Goal: Obtain resource: Download file/media

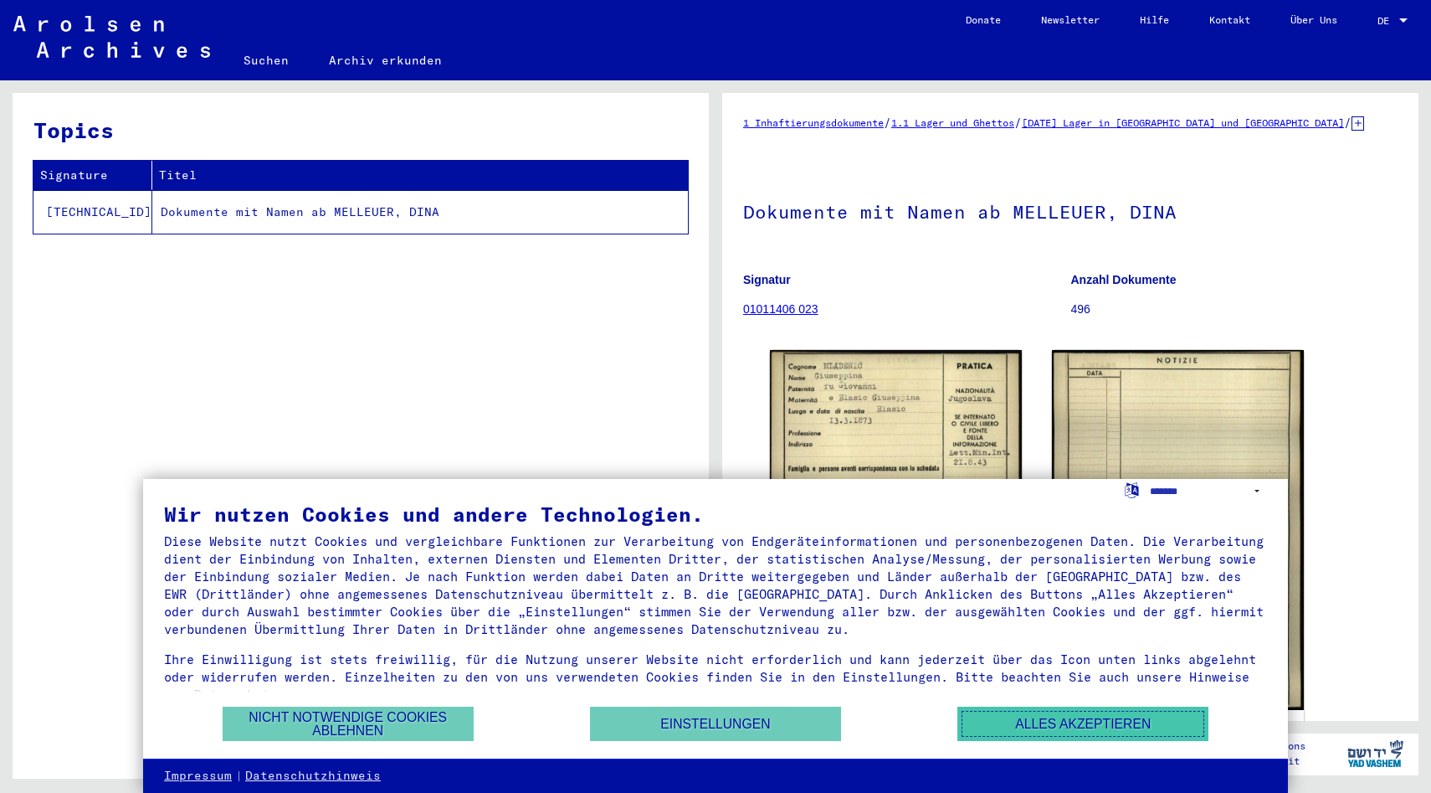
click at [1013, 732] on button "Alles akzeptieren" at bounding box center [1083, 723] width 251 height 34
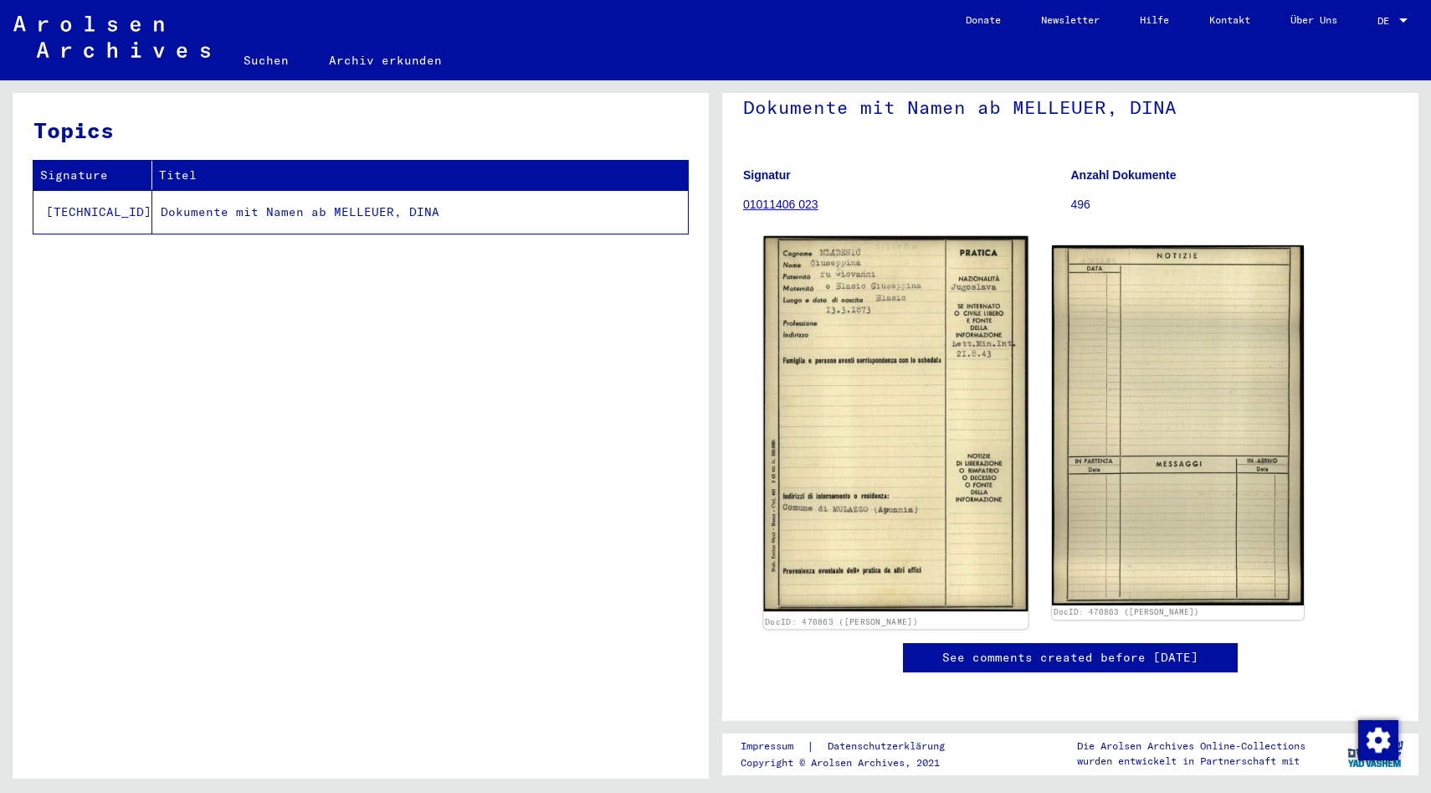
scroll to position [105, 0]
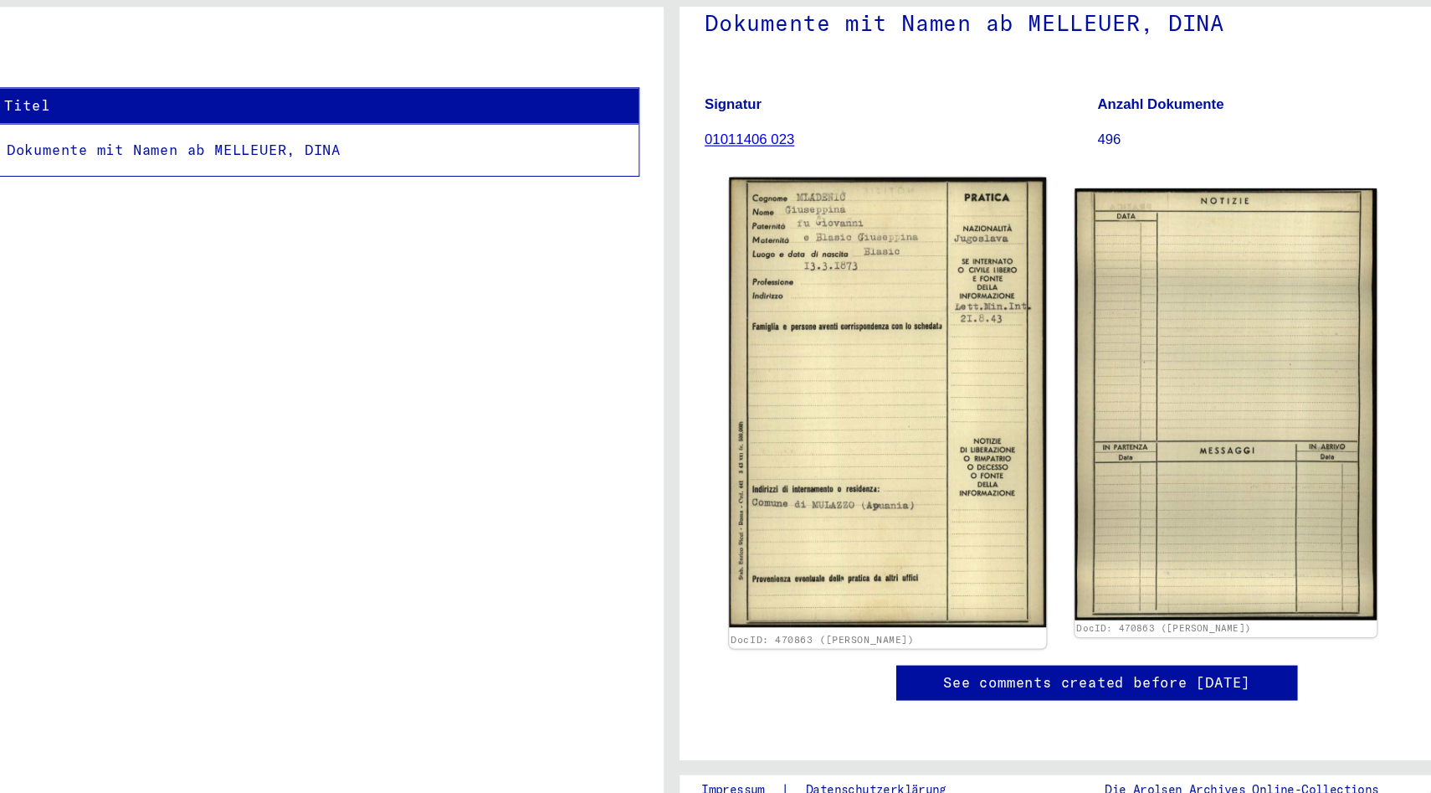
click at [947, 480] on img at bounding box center [895, 422] width 264 height 375
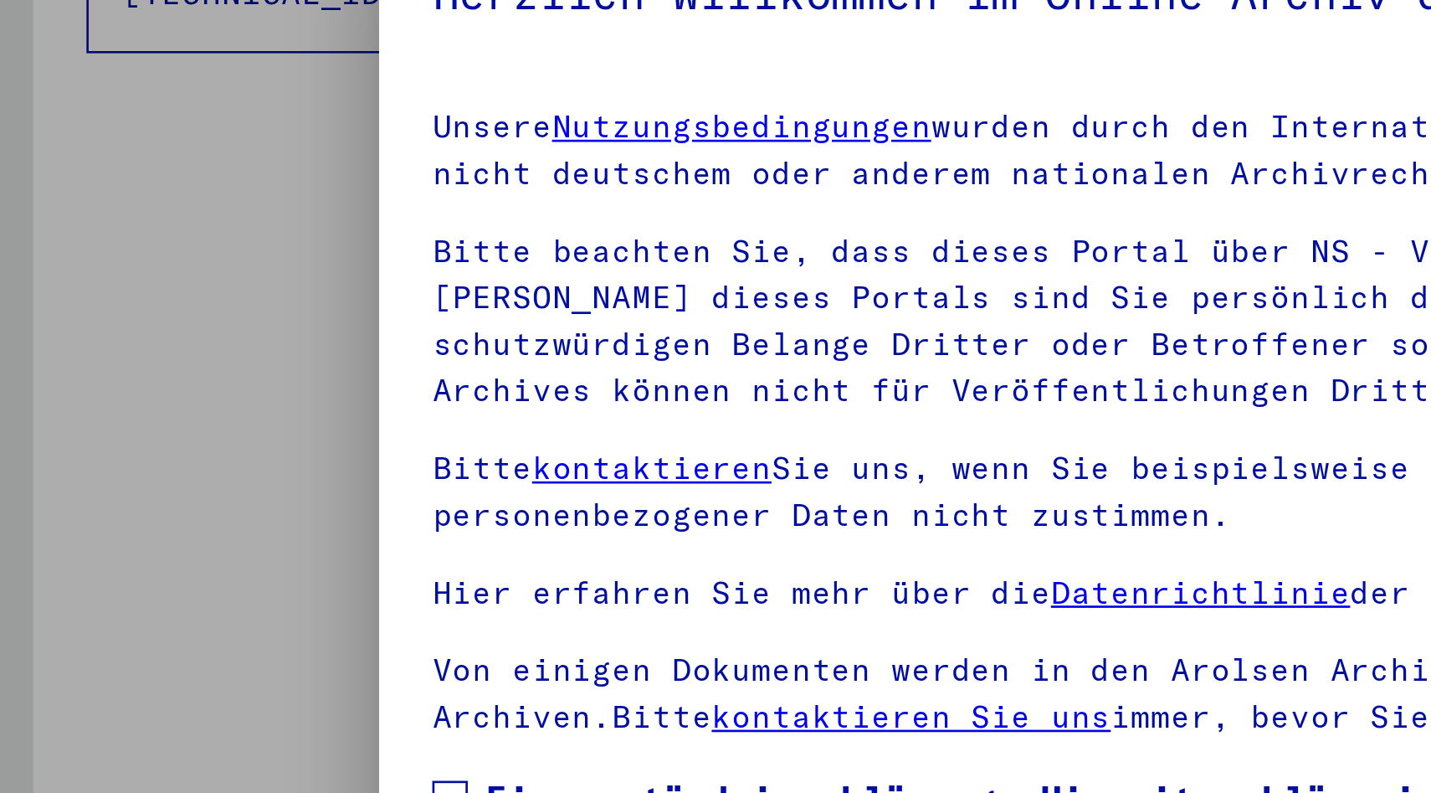
scroll to position [0, 0]
click at [137, 251] on div at bounding box center [715, 396] width 1431 height 793
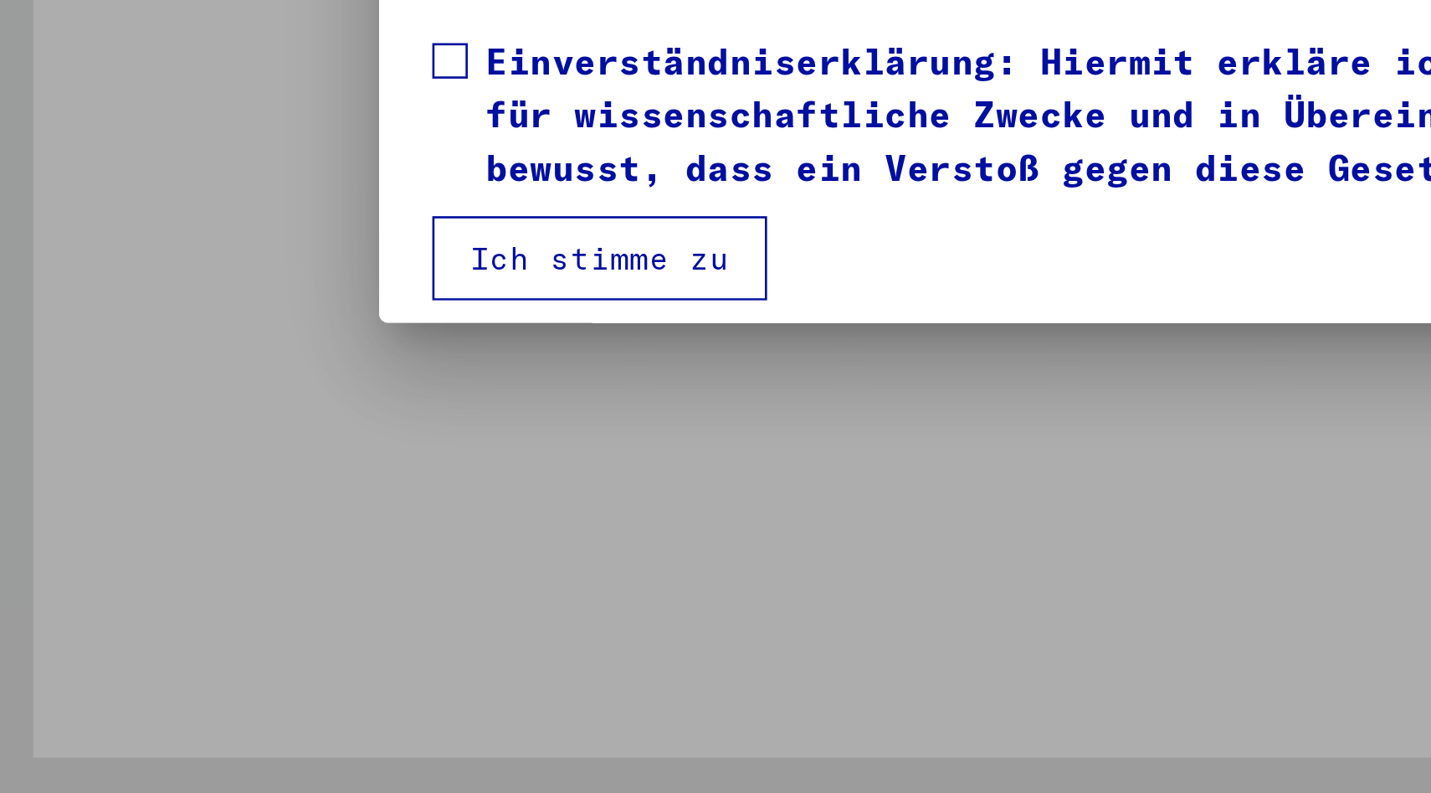
click at [189, 595] on button "Ich stimme zu" at bounding box center [226, 590] width 126 height 32
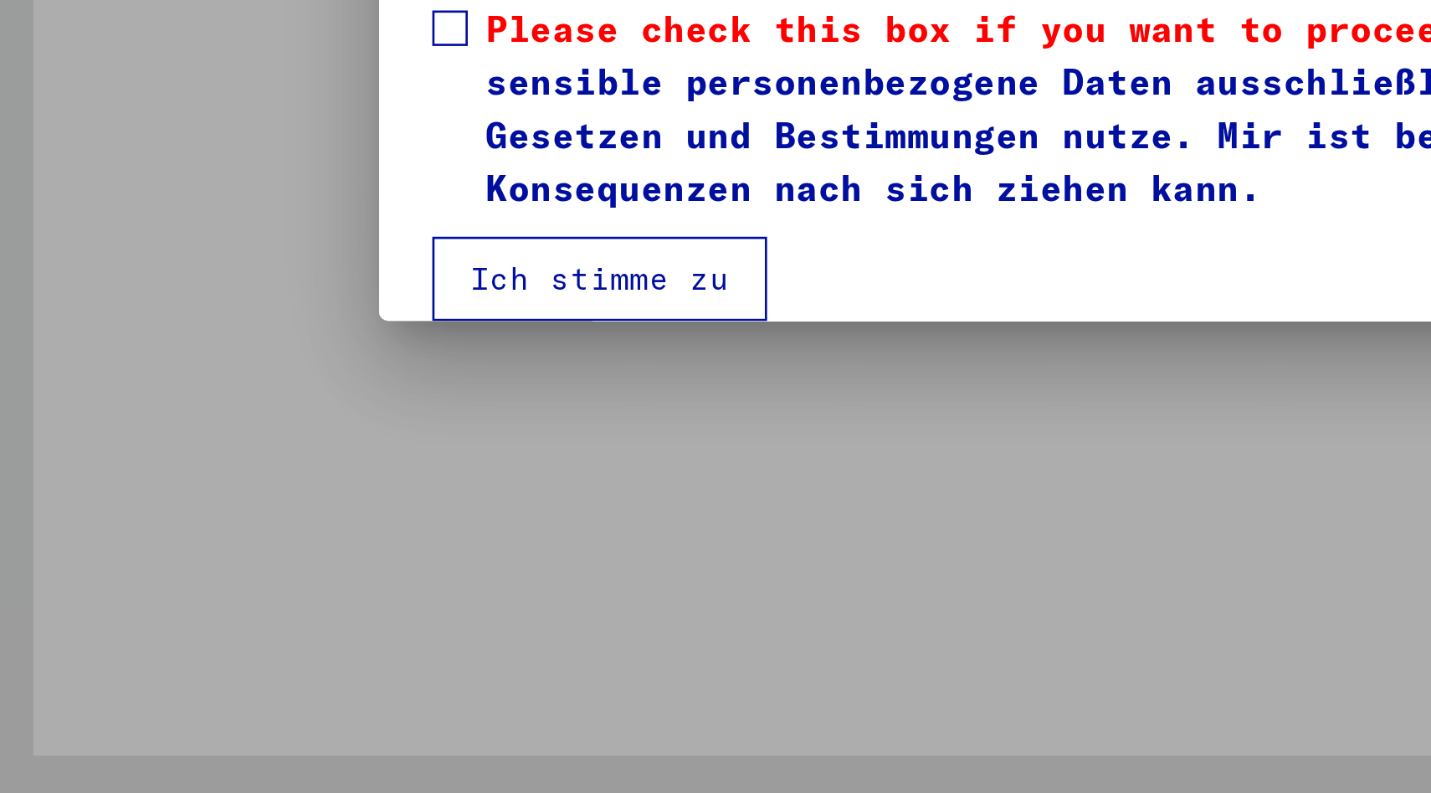
click at [171, 516] on label "Please check this box if you want to proceed. Einverständniserklärung: Hiermit …" at bounding box center [715, 534] width 1105 height 80
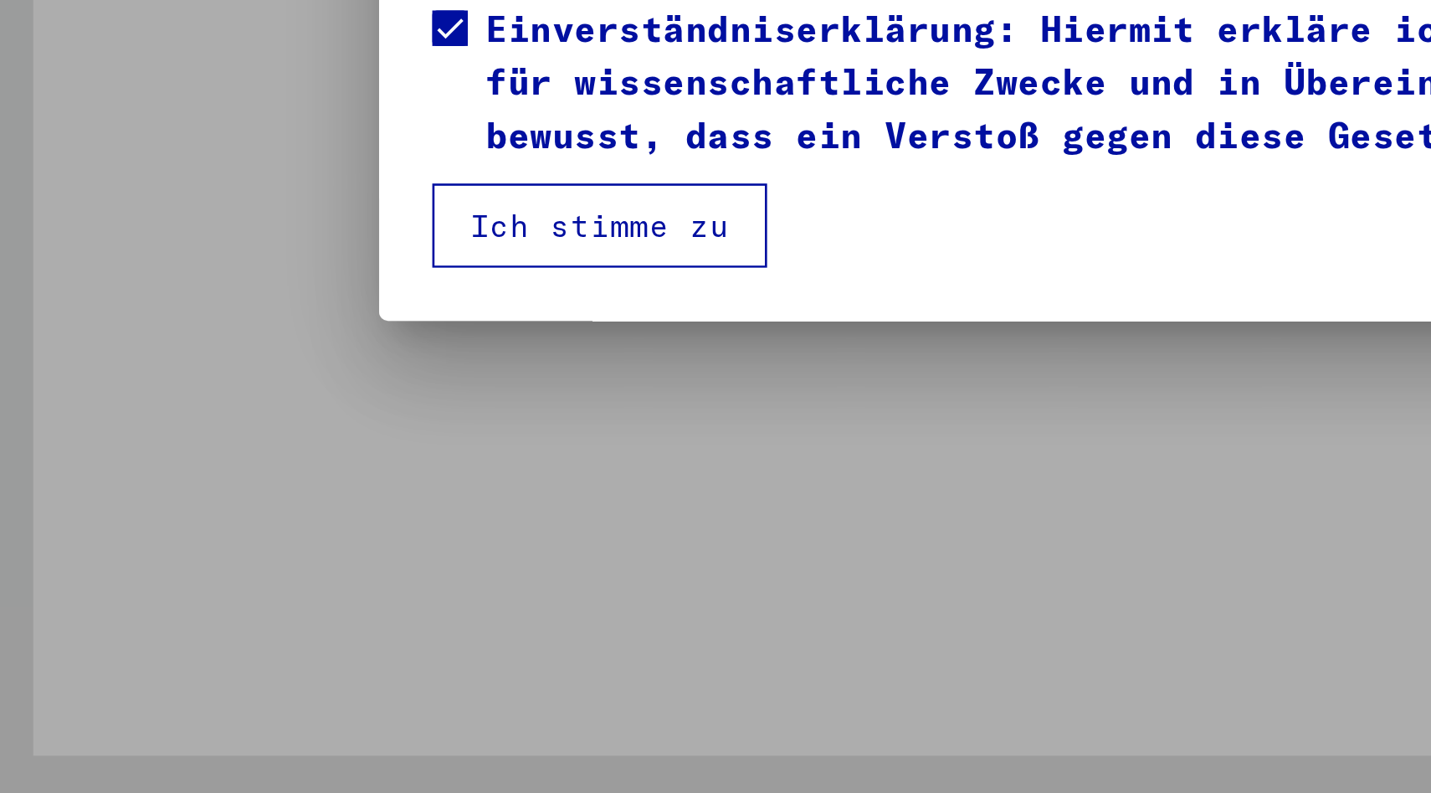
click at [185, 574] on button "Ich stimme zu" at bounding box center [226, 578] width 126 height 32
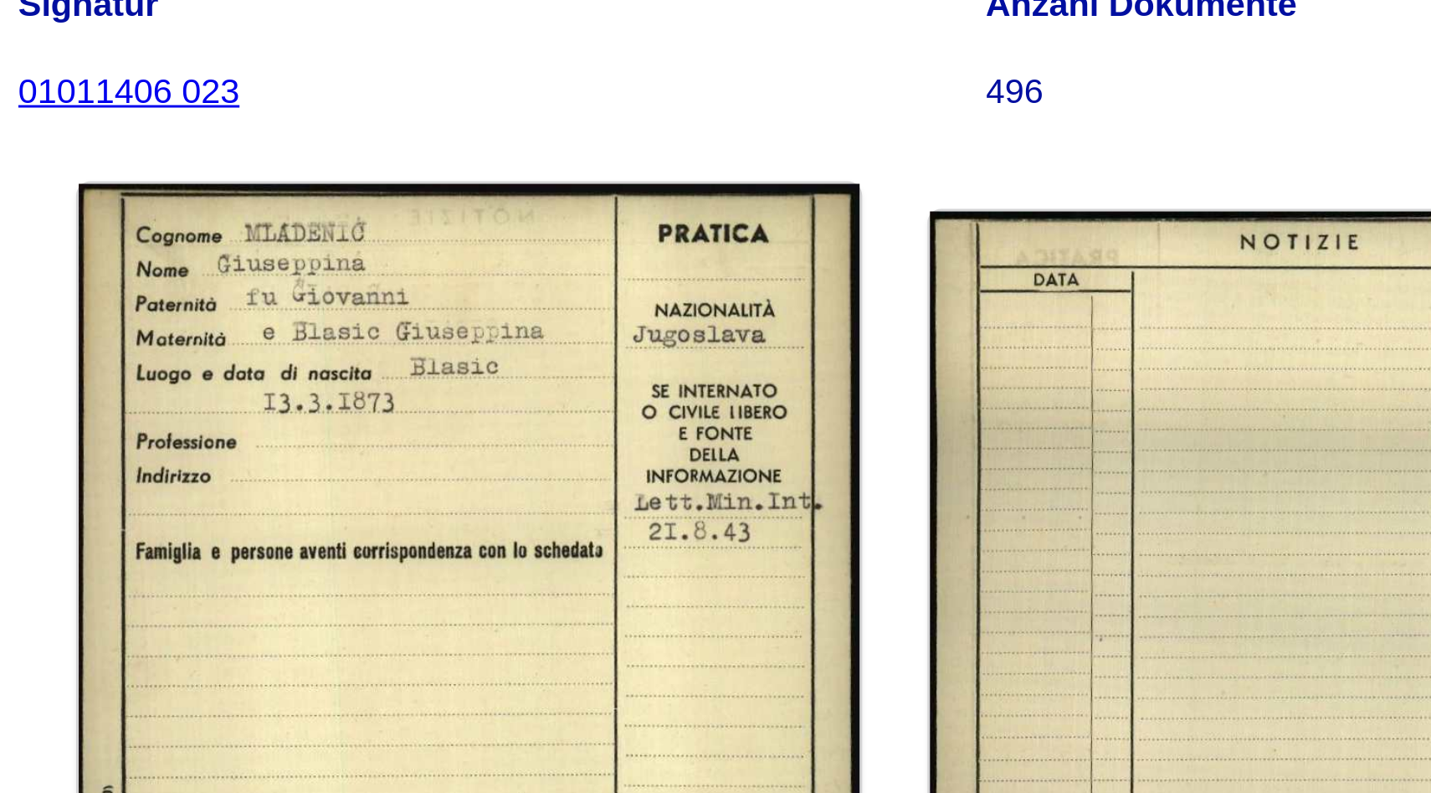
scroll to position [4, 0]
